Goal: Task Accomplishment & Management: Manage account settings

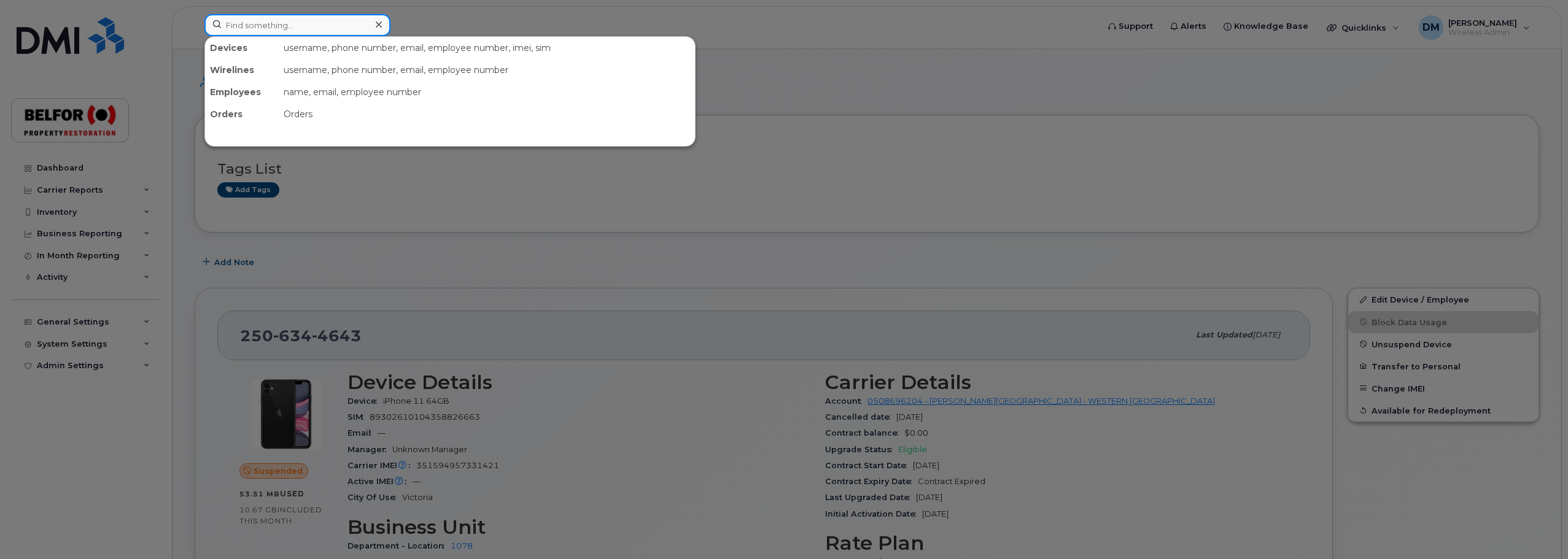
click at [249, 26] on input at bounding box center [298, 25] width 186 height 22
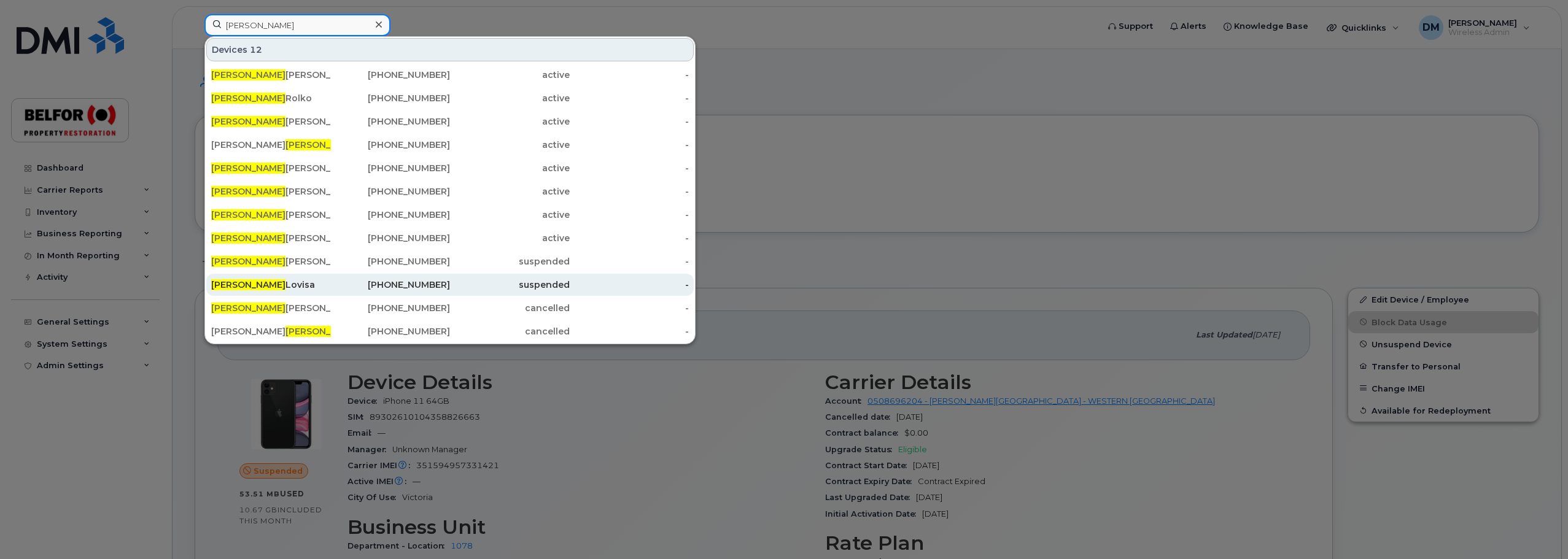
type input "robert"
click at [261, 289] on div "Robert Lovisa" at bounding box center [271, 284] width 120 height 13
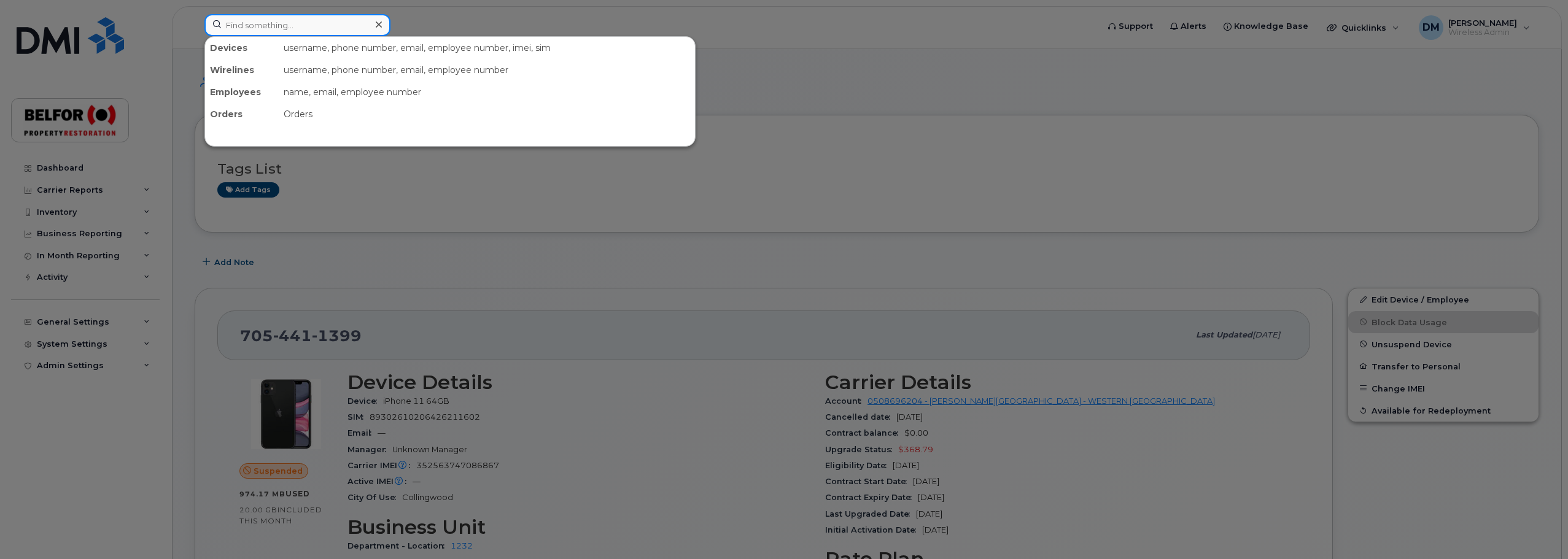
click at [241, 26] on input at bounding box center [298, 25] width 186 height 22
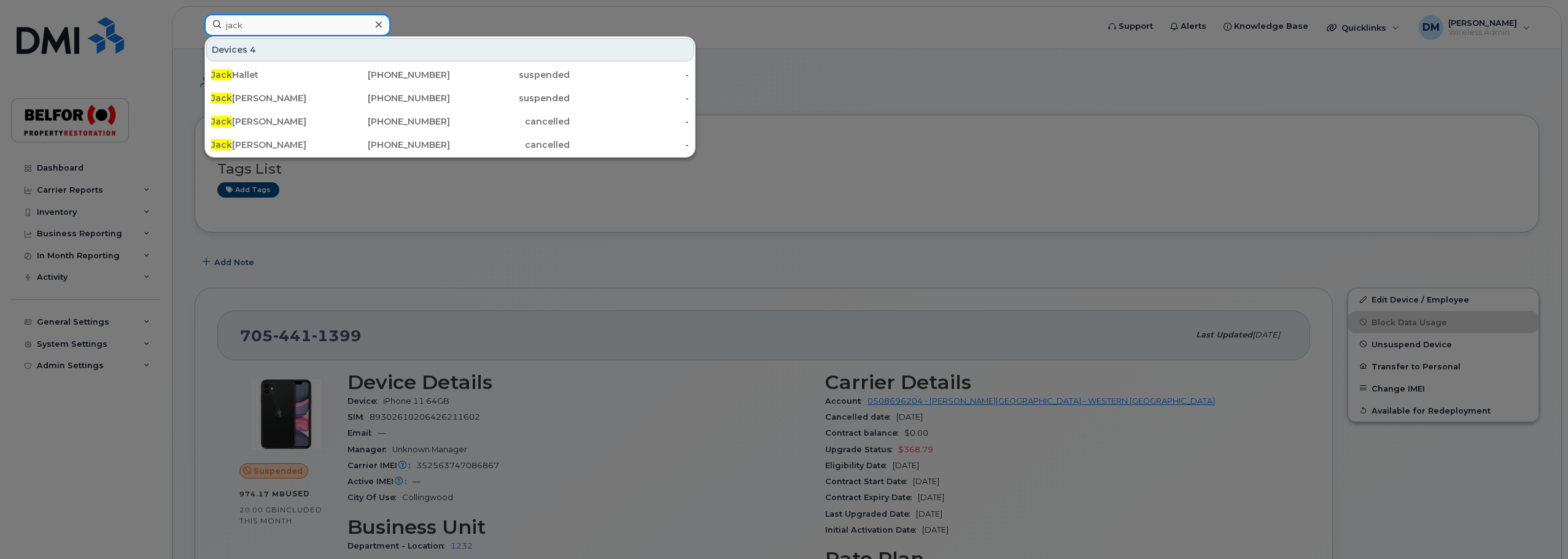
click at [237, 24] on input "jack" at bounding box center [298, 25] width 186 height 22
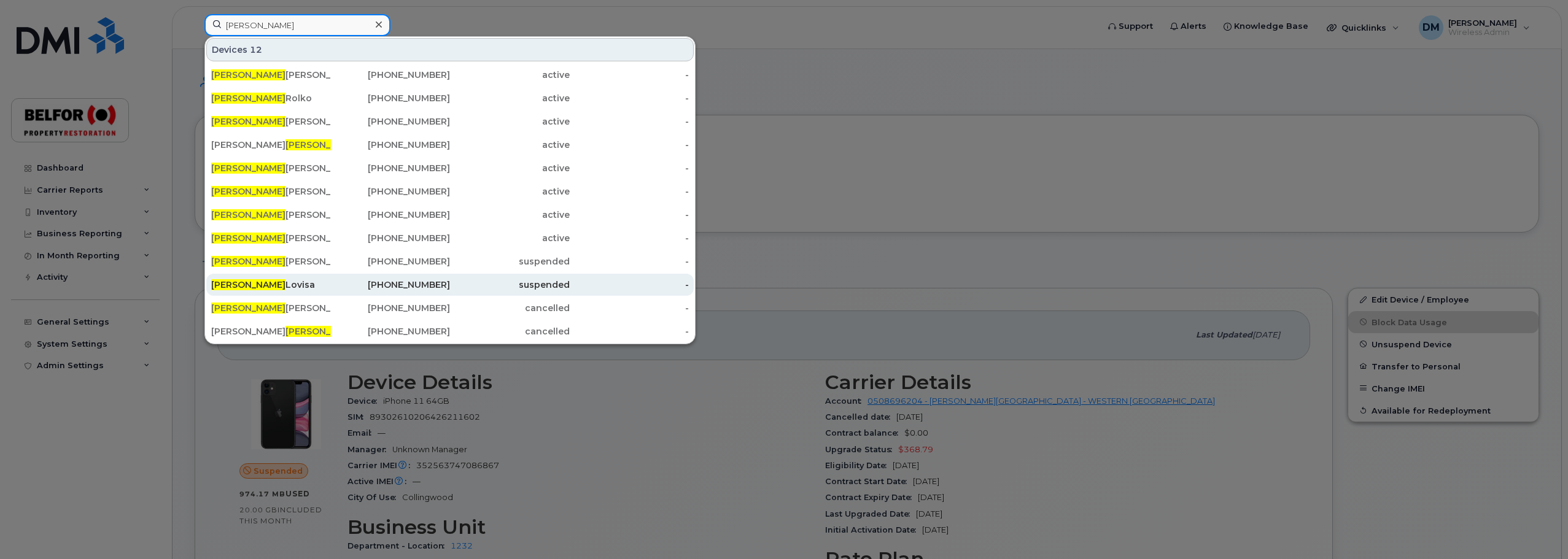
type input "robert"
click at [253, 279] on div "Robert Lovisa" at bounding box center [271, 284] width 120 height 13
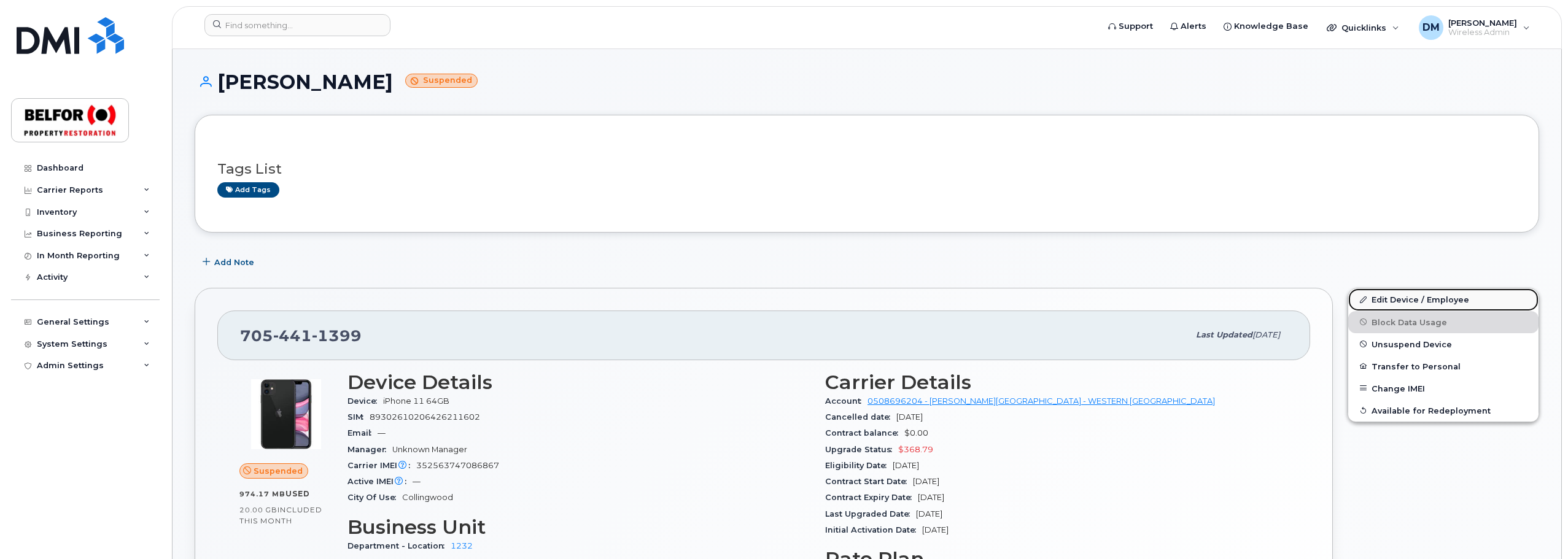
click at [1410, 295] on link "Edit Device / Employee" at bounding box center [1443, 300] width 190 height 22
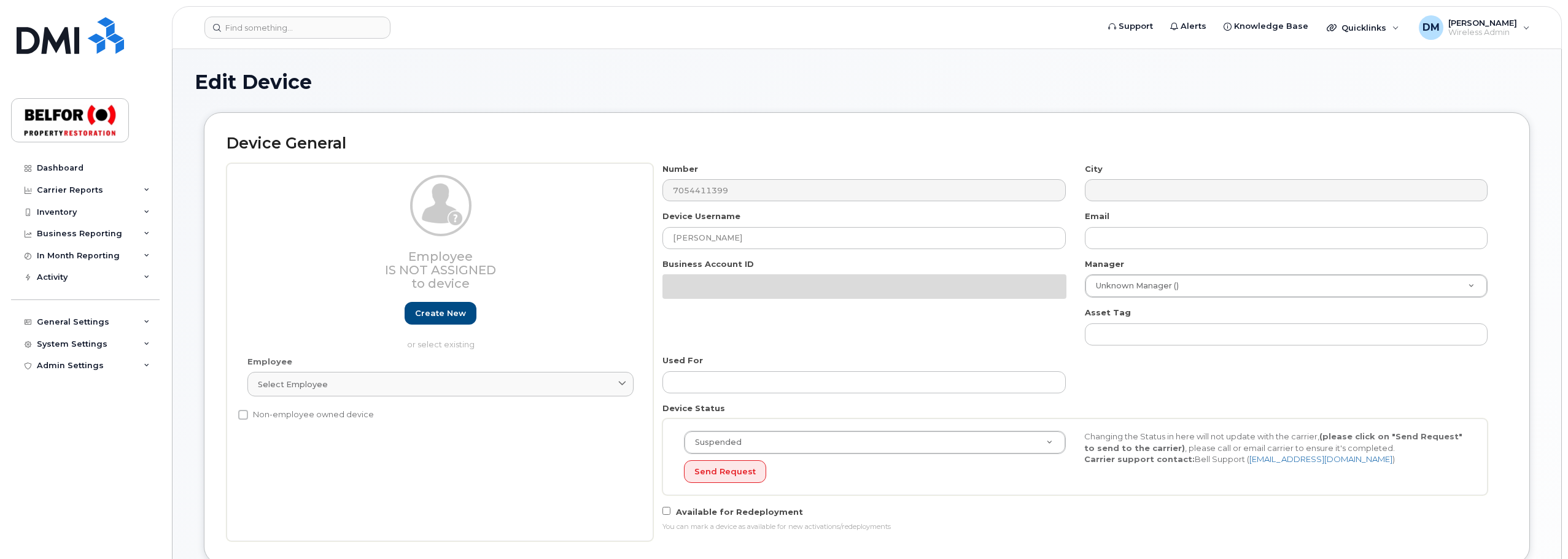
select select "5713155"
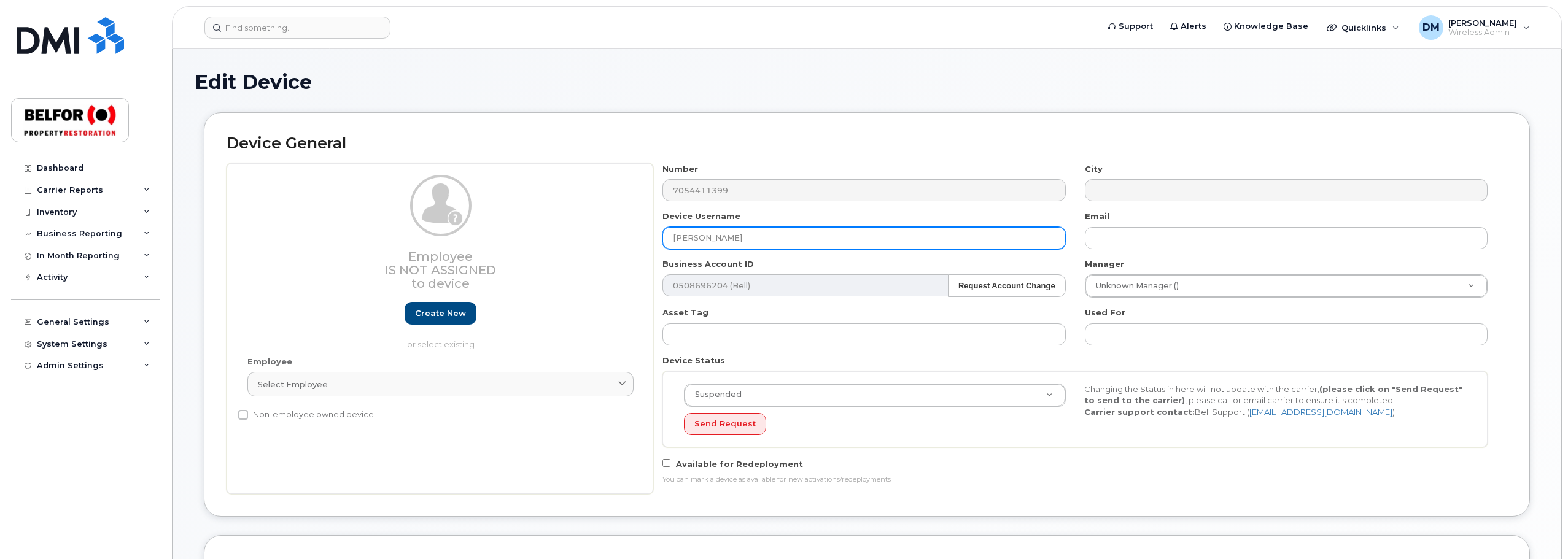
drag, startPoint x: 703, startPoint y: 239, endPoint x: 625, endPoint y: 243, distance: 78.1
click at [625, 243] on div "Employee Is not assigned to device Create new or select existing Employee Selec…" at bounding box center [867, 328] width 1281 height 331
paste input "[PERSON_NAME]"
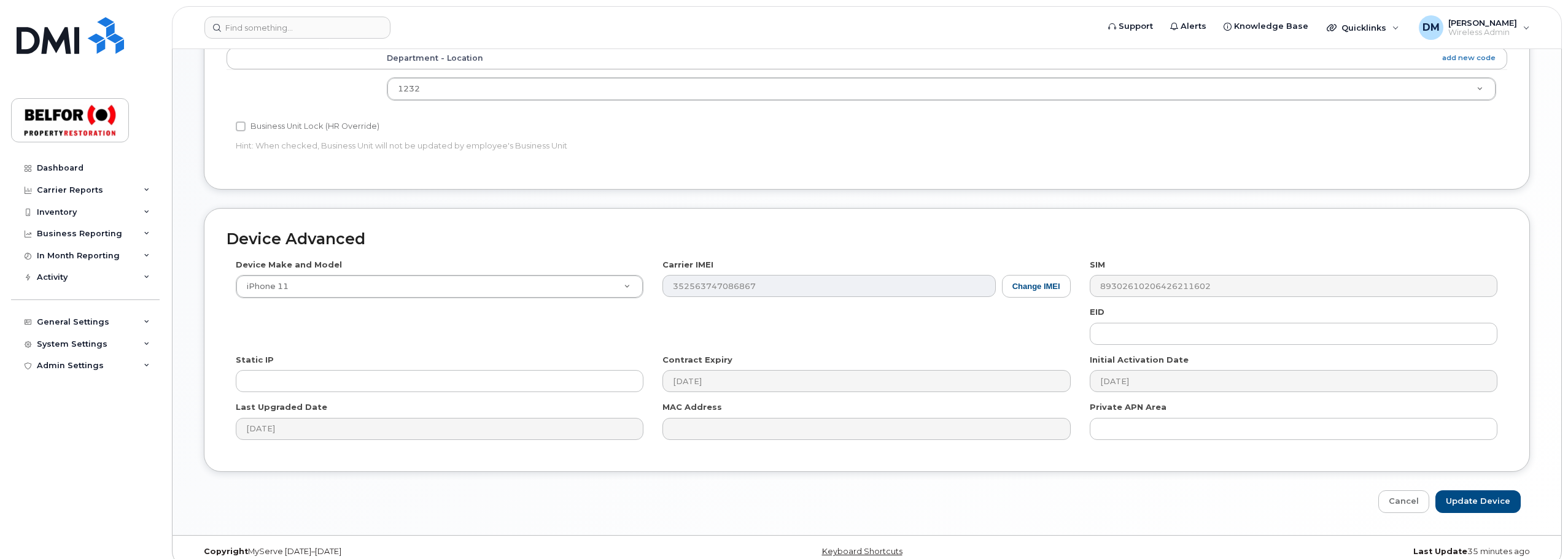
scroll to position [554, 0]
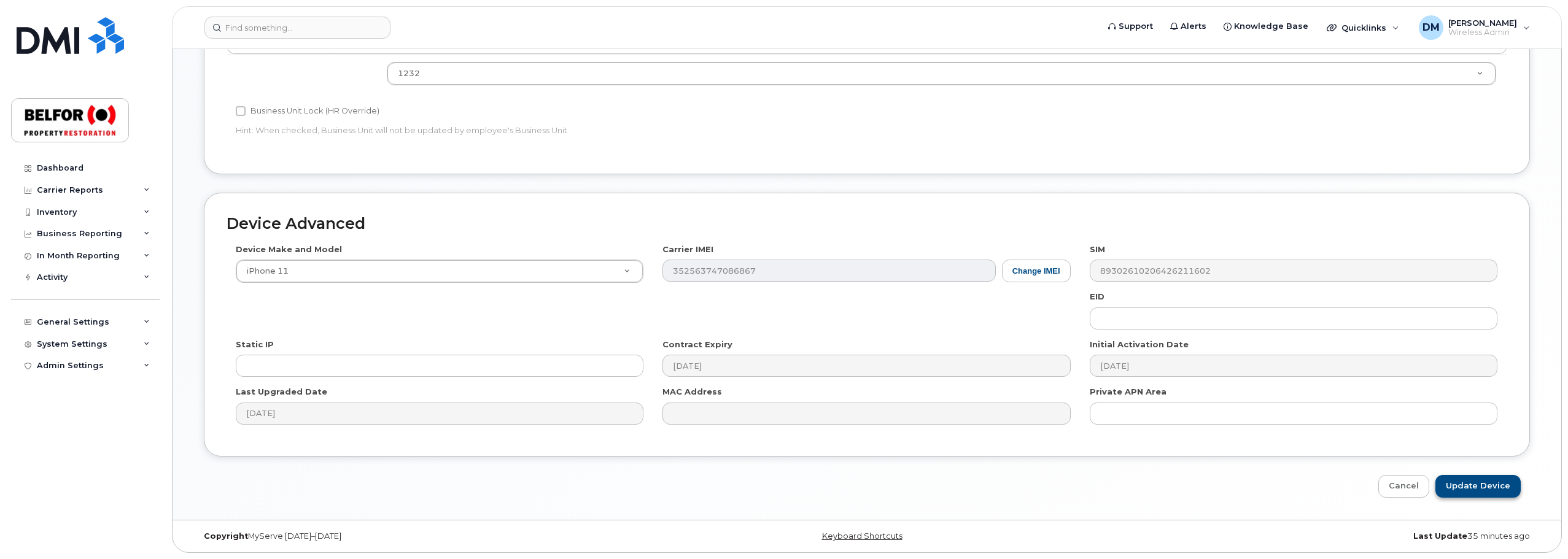
type input "[PERSON_NAME]"
click at [1495, 481] on input "Update Device" at bounding box center [1478, 486] width 85 height 23
type input "Saving..."
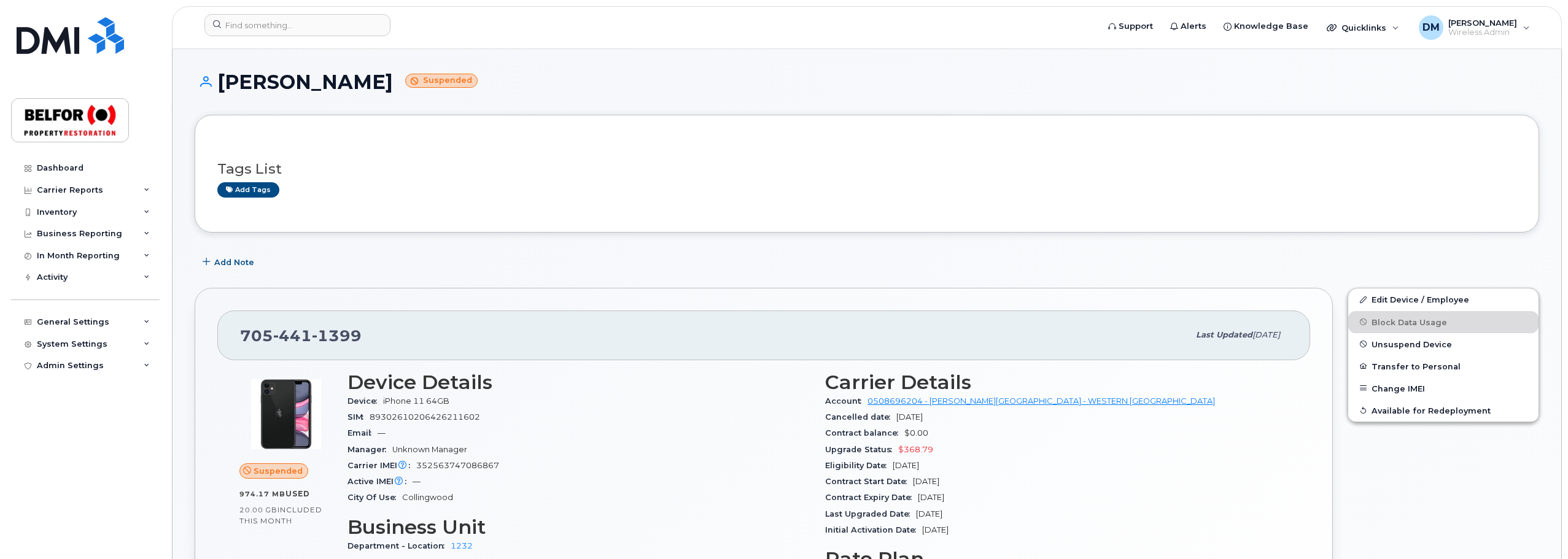
drag, startPoint x: 513, startPoint y: 265, endPoint x: 382, endPoint y: 256, distance: 131.3
click at [513, 265] on div "Add Note" at bounding box center [866, 262] width 1344 height 22
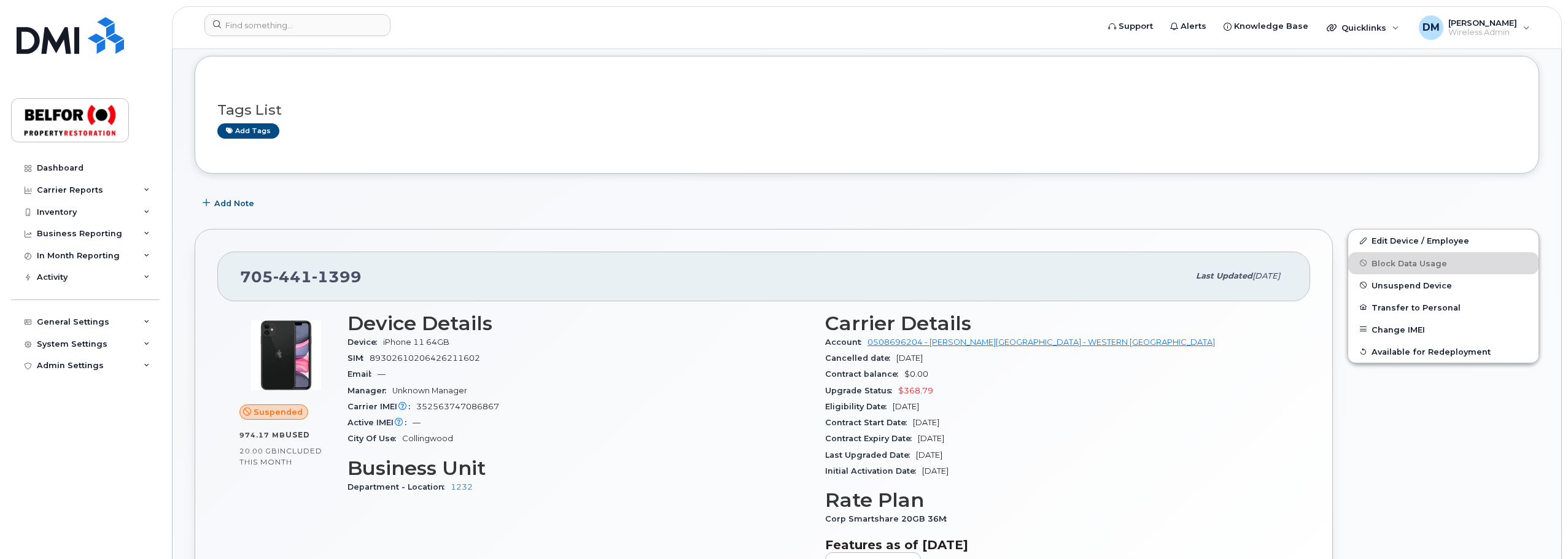
scroll to position [123, 0]
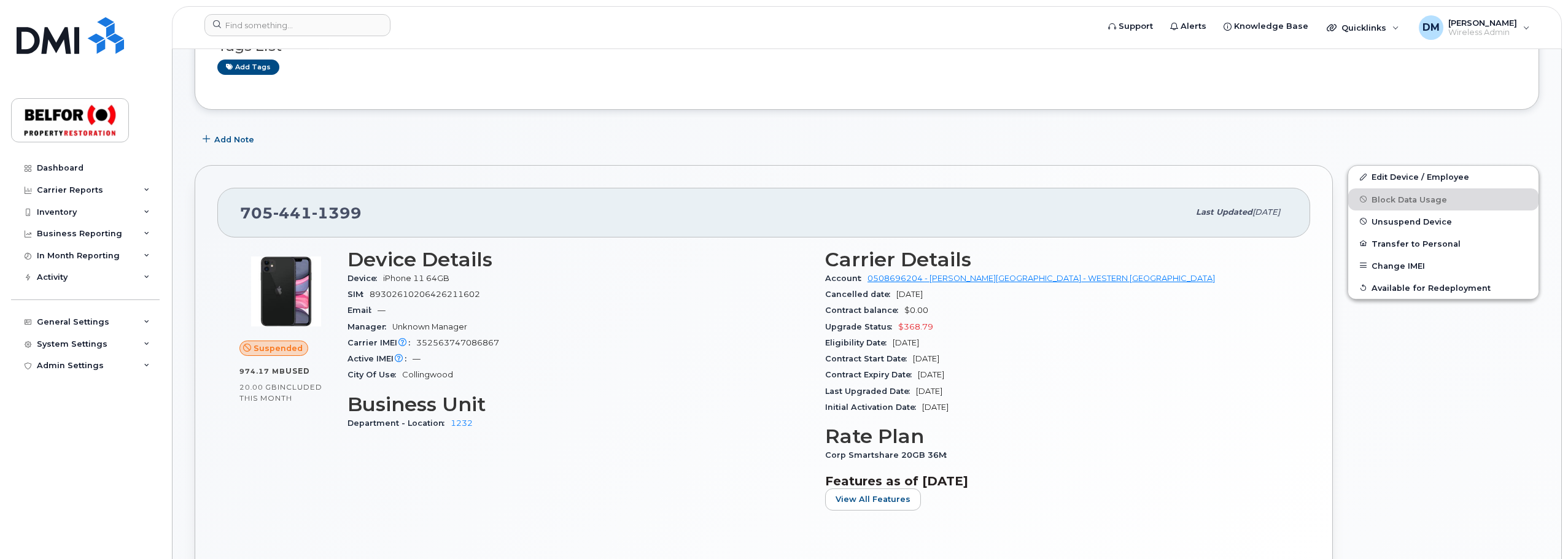
click at [392, 494] on div "Device Details Device iPhone 11 64GB SIM [TECHNICAL_ID] Email — Manager Unknown…" at bounding box center [579, 384] width 477 height 286
